Goal: Task Accomplishment & Management: Manage account settings

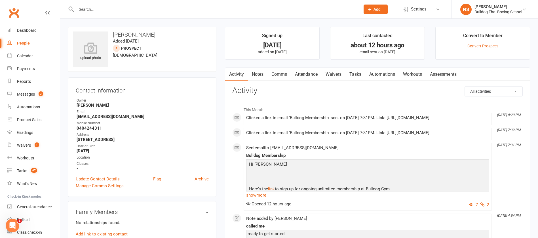
click at [336, 74] on link "Waivers" at bounding box center [334, 74] width 24 height 13
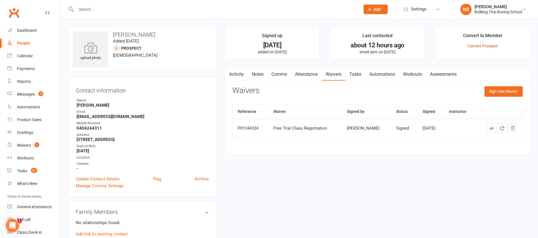
click at [483, 45] on link "Convert Prospect" at bounding box center [483, 46] width 31 height 5
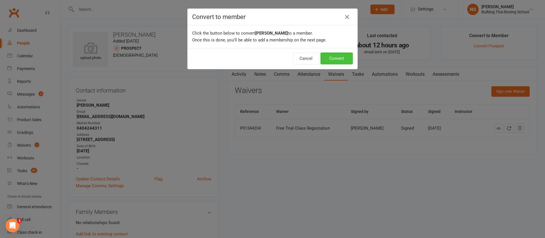
click at [338, 56] on button "Convert" at bounding box center [336, 59] width 32 height 12
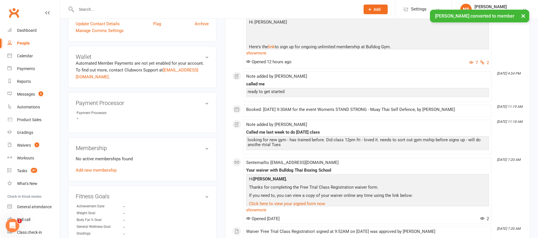
scroll to position [170, 0]
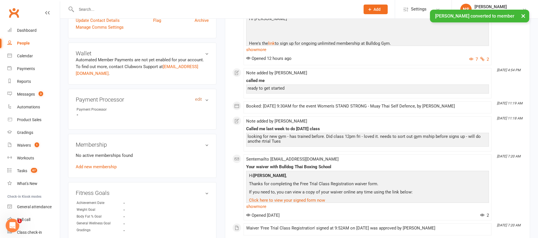
click at [200, 99] on link "edit" at bounding box center [198, 99] width 7 height 5
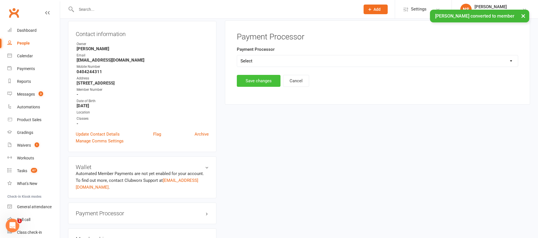
scroll to position [49, 0]
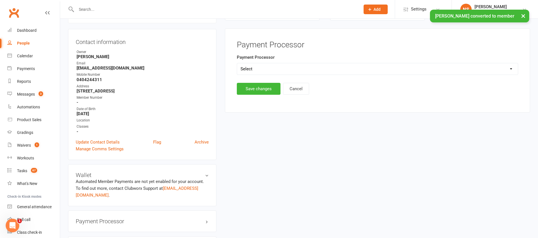
click at [268, 67] on select "Select Ezypay Ezidebit Cash Credit Card Ezypay Kids" at bounding box center [377, 68] width 281 height 11
select select "Ezypay"
click at [237, 63] on select "Select Ezypay Ezidebit Cash Credit Card Ezypay Kids" at bounding box center [377, 68] width 281 height 11
click at [259, 89] on button "Save changes" at bounding box center [259, 89] width 44 height 12
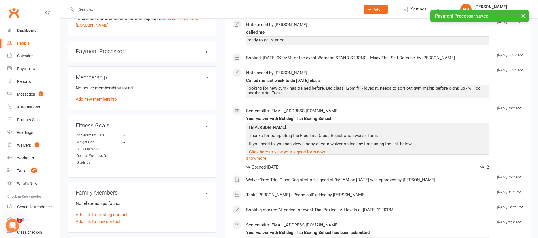
scroll to position [219, 0]
click at [95, 98] on link "Add new membership" at bounding box center [96, 98] width 41 height 5
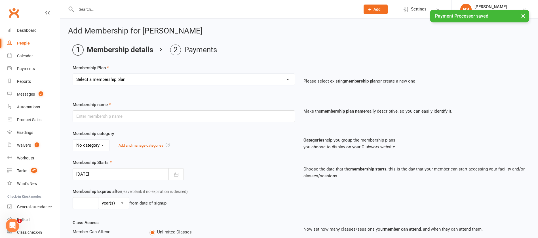
click at [106, 79] on select "Select a membership plan Create new Membership Plan 2 X WEEK MSHIP 1xWeek 25/we…" at bounding box center [184, 79] width 222 height 11
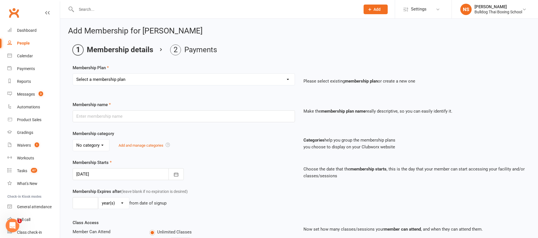
select select "25"
click at [73, 74] on select "Select a membership plan Create new Membership Plan 2 X WEEK MSHIP 1xWeek 25/we…" at bounding box center [184, 79] width 222 height 11
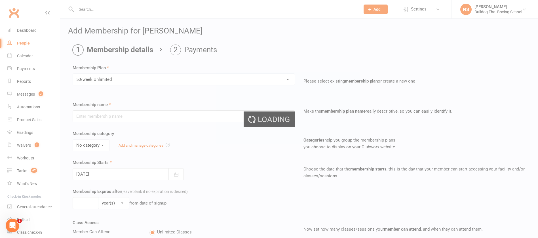
type input "50/week Unlimited"
type input "0"
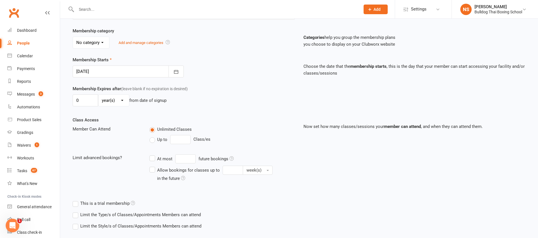
scroll to position [134, 0]
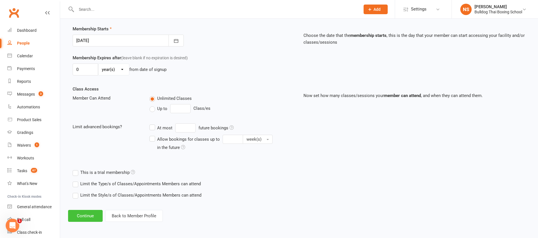
click at [86, 213] on button "Continue" at bounding box center [85, 216] width 35 height 12
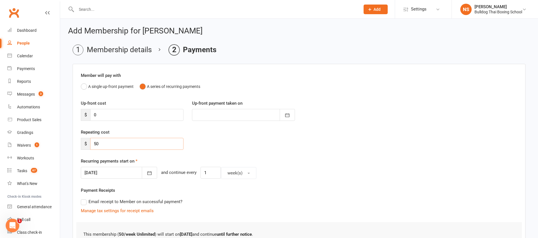
click at [101, 144] on input "50" at bounding box center [136, 144] width 93 height 12
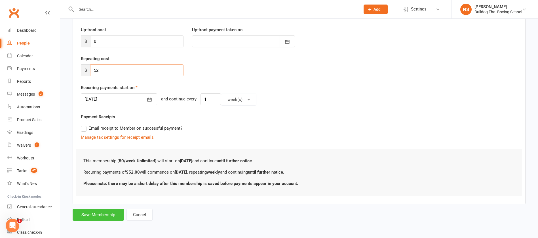
type input "52"
click at [96, 216] on button "Save Membership" at bounding box center [98, 215] width 51 height 12
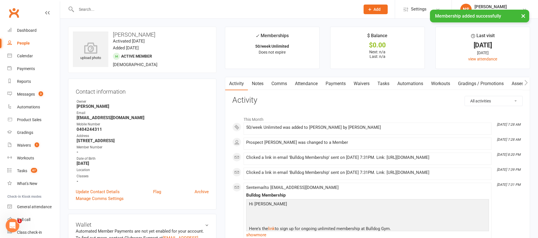
click at [383, 83] on link "Tasks" at bounding box center [384, 83] width 20 height 13
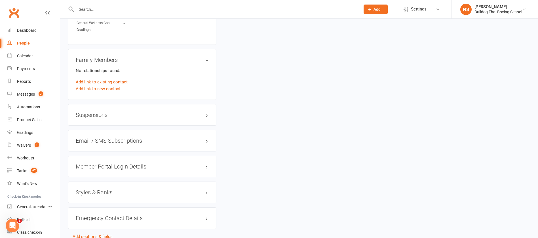
scroll to position [419, 0]
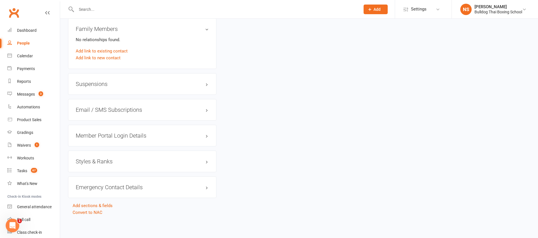
click at [106, 135] on h3 "Member Portal Login Details" at bounding box center [142, 136] width 133 height 6
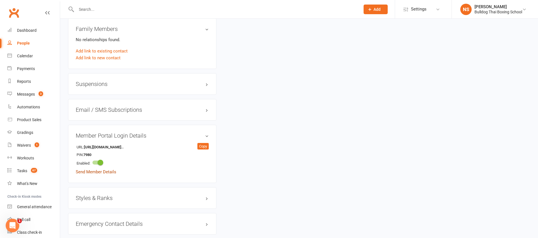
click at [109, 171] on link "Send Member Details" at bounding box center [96, 171] width 41 height 5
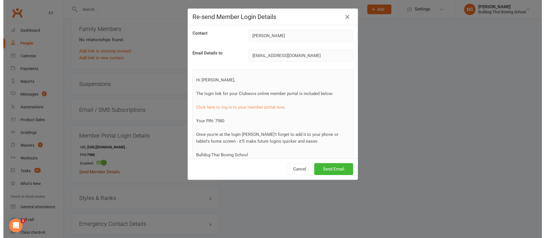
scroll to position [412, 0]
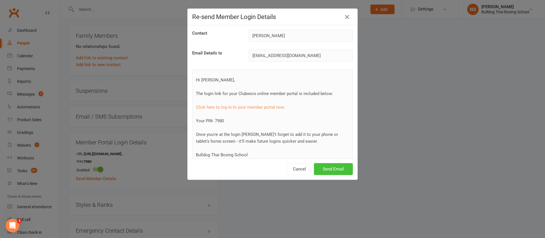
click at [324, 169] on button "Send Email" at bounding box center [333, 169] width 39 height 12
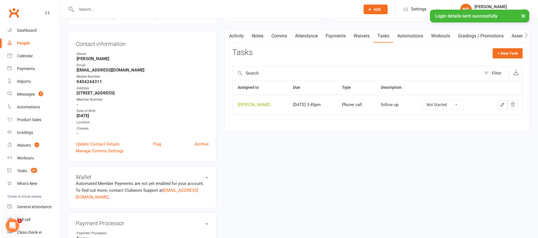
scroll to position [0, 0]
